Goal: Task Accomplishment & Management: Manage account settings

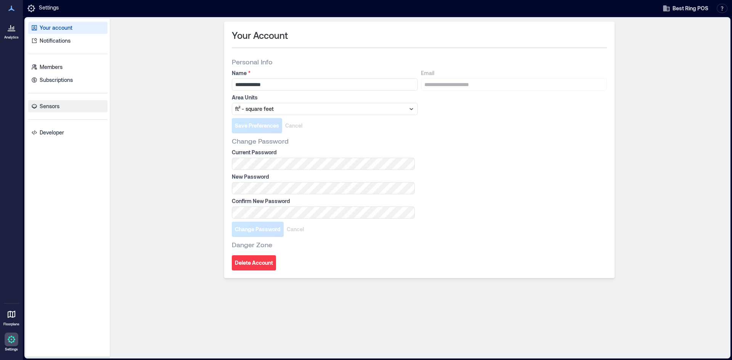
click at [56, 107] on p "Sensors" at bounding box center [50, 107] width 20 height 8
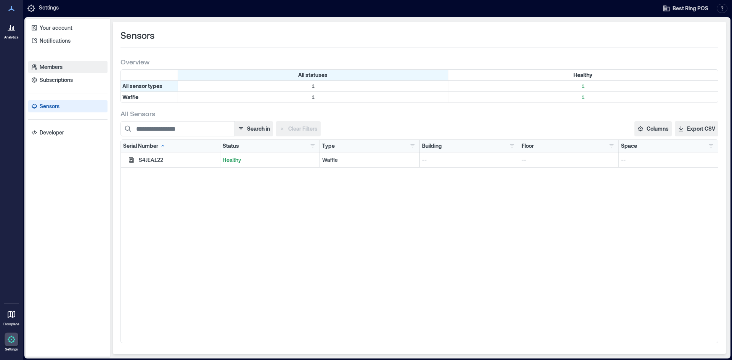
click at [46, 64] on p "Members" at bounding box center [51, 67] width 23 height 8
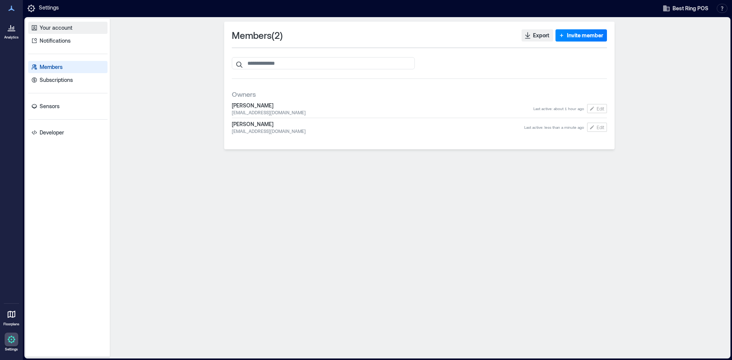
click at [68, 27] on p "Your account" at bounding box center [56, 28] width 33 height 8
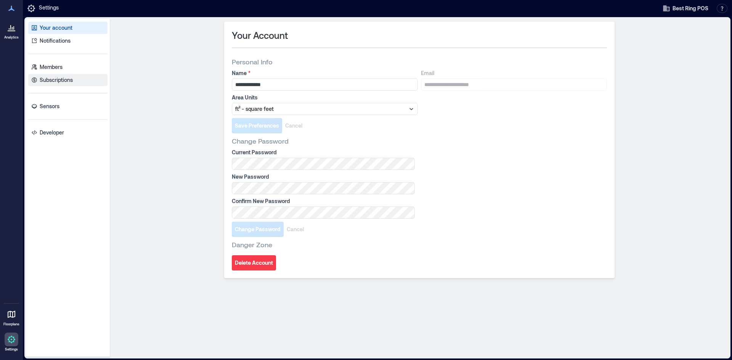
click at [54, 80] on p "Subscriptions" at bounding box center [56, 80] width 33 height 8
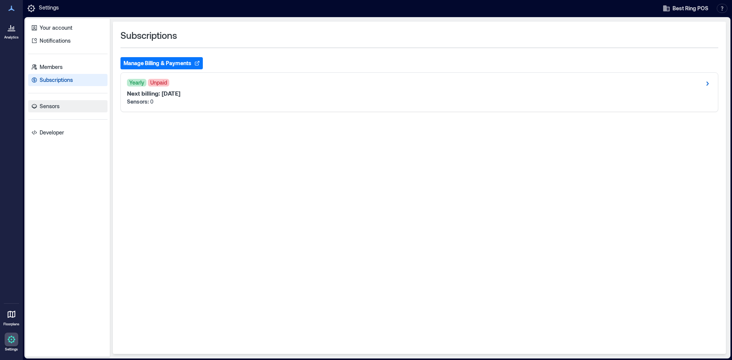
click at [59, 105] on p "Sensors" at bounding box center [50, 107] width 20 height 8
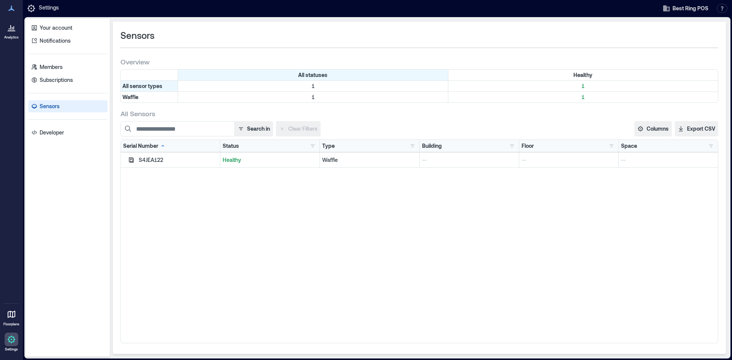
click at [639, 159] on p "--" at bounding box center [668, 160] width 95 height 8
click at [10, 29] on icon at bounding box center [11, 27] width 9 height 9
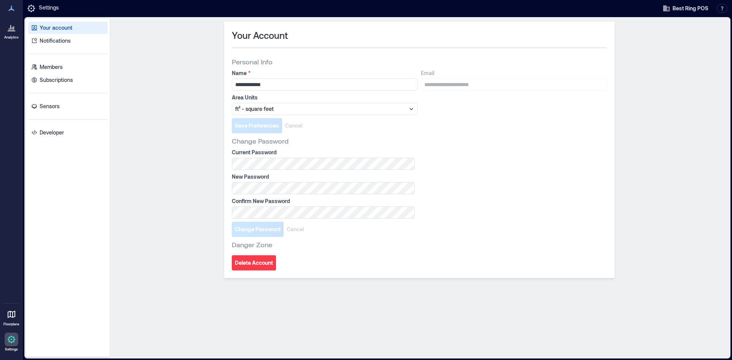
click at [13, 338] on icon at bounding box center [11, 339] width 9 height 9
click at [684, 10] on span "Best Ring POS" at bounding box center [691, 9] width 36 height 8
click at [698, 37] on button "Your account" at bounding box center [698, 39] width 70 height 12
click at [11, 9] on icon at bounding box center [11, 8] width 6 height 5
click at [14, 8] on icon at bounding box center [11, 8] width 9 height 9
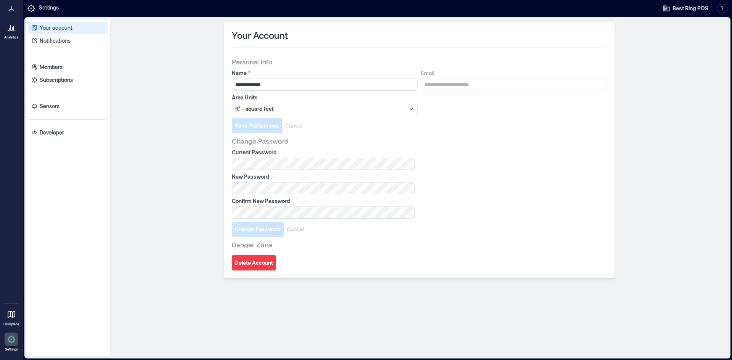
click at [32, 7] on icon at bounding box center [31, 8] width 9 height 9
click at [67, 39] on p "Notifications" at bounding box center [55, 41] width 31 height 8
click at [13, 8] on icon at bounding box center [11, 8] width 9 height 9
